Goal: Transaction & Acquisition: Purchase product/service

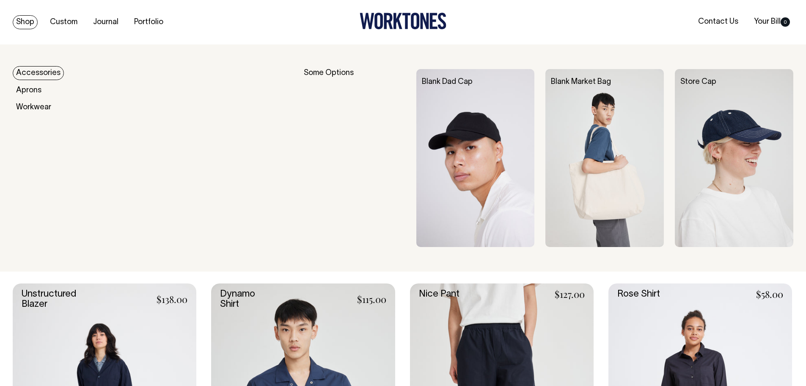
click at [28, 70] on link "Accessories" at bounding box center [38, 73] width 51 height 14
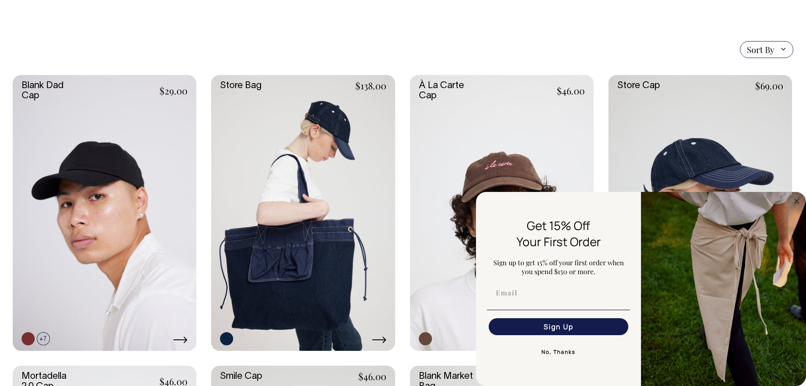
scroll to position [187, 0]
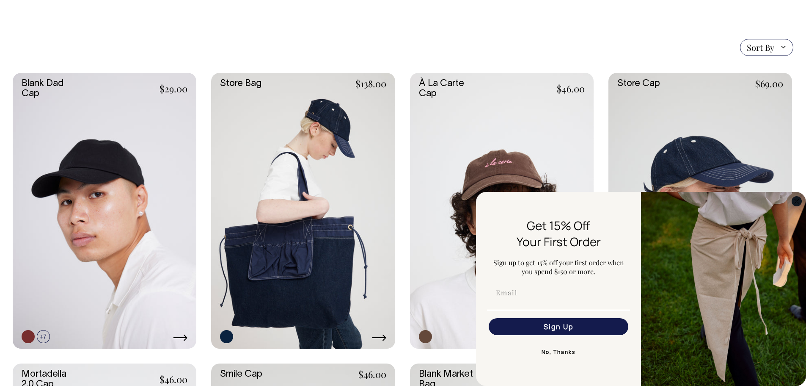
click at [797, 198] on circle "Close dialog" at bounding box center [797, 201] width 10 height 10
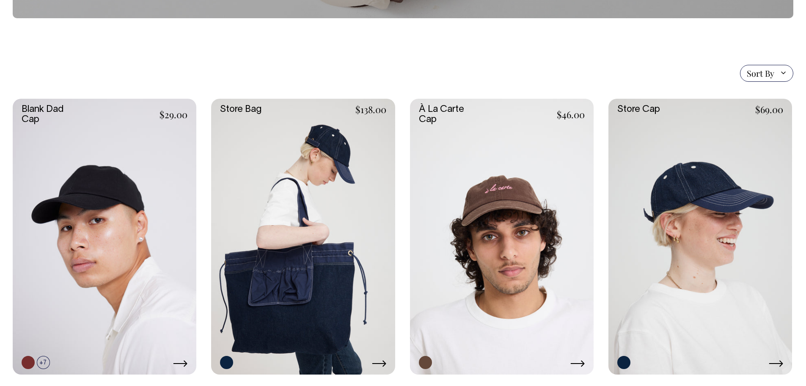
scroll to position [149, 0]
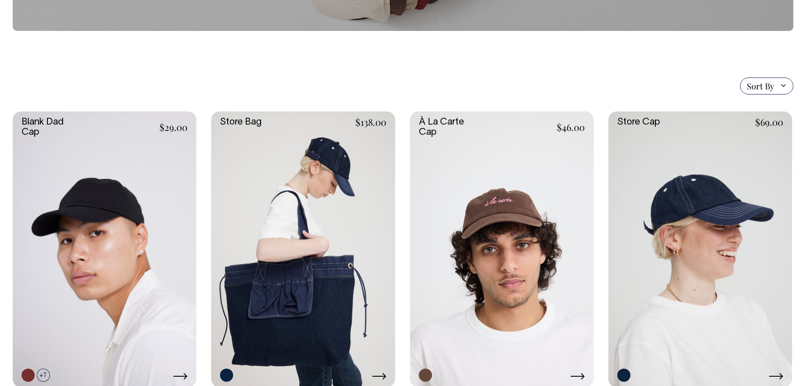
click at [728, 185] on link at bounding box center [701, 249] width 184 height 276
